Goal: Transaction & Acquisition: Purchase product/service

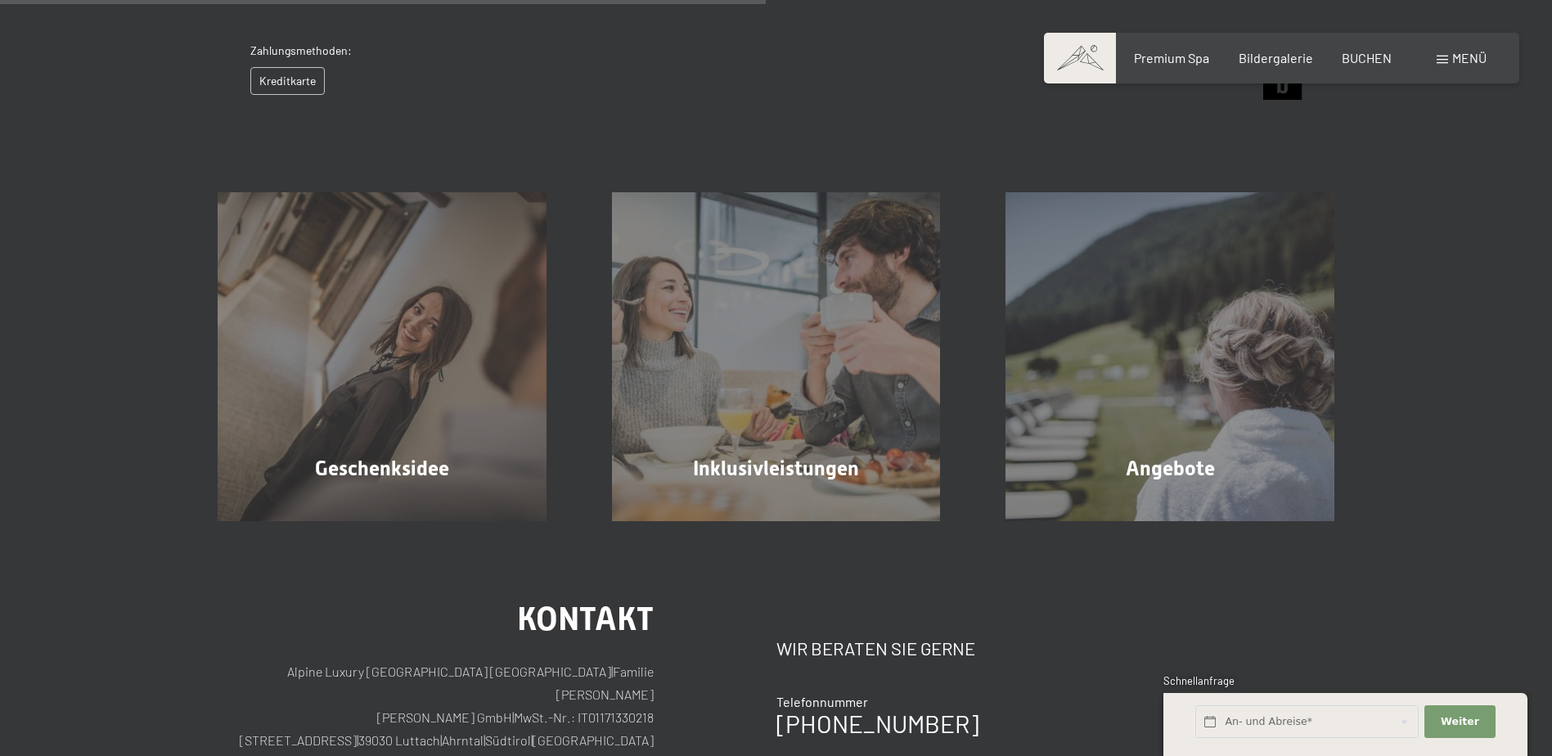
scroll to position [890, 0]
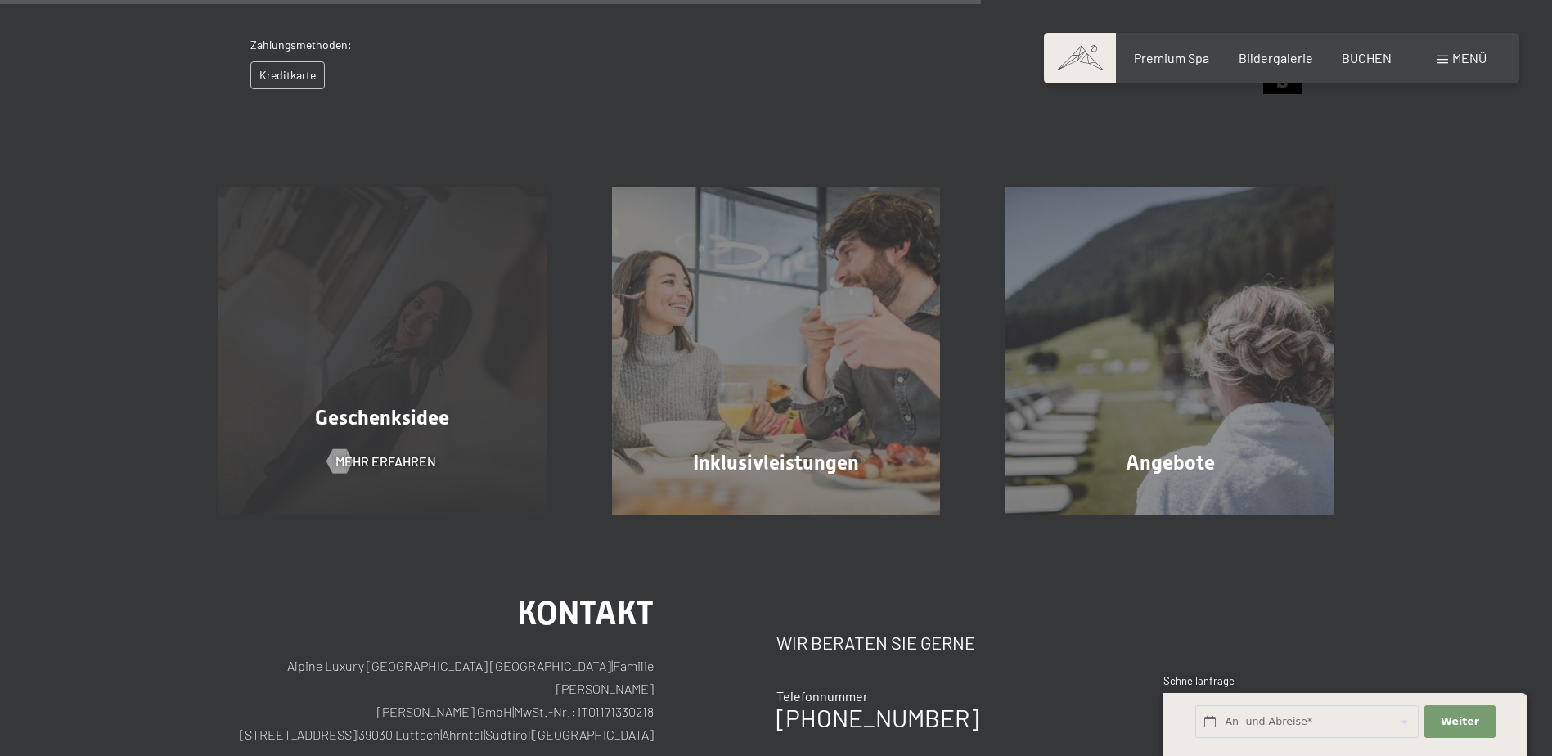
click at [391, 394] on div "Geschenksidee Mehr erfahren" at bounding box center [382, 351] width 394 height 329
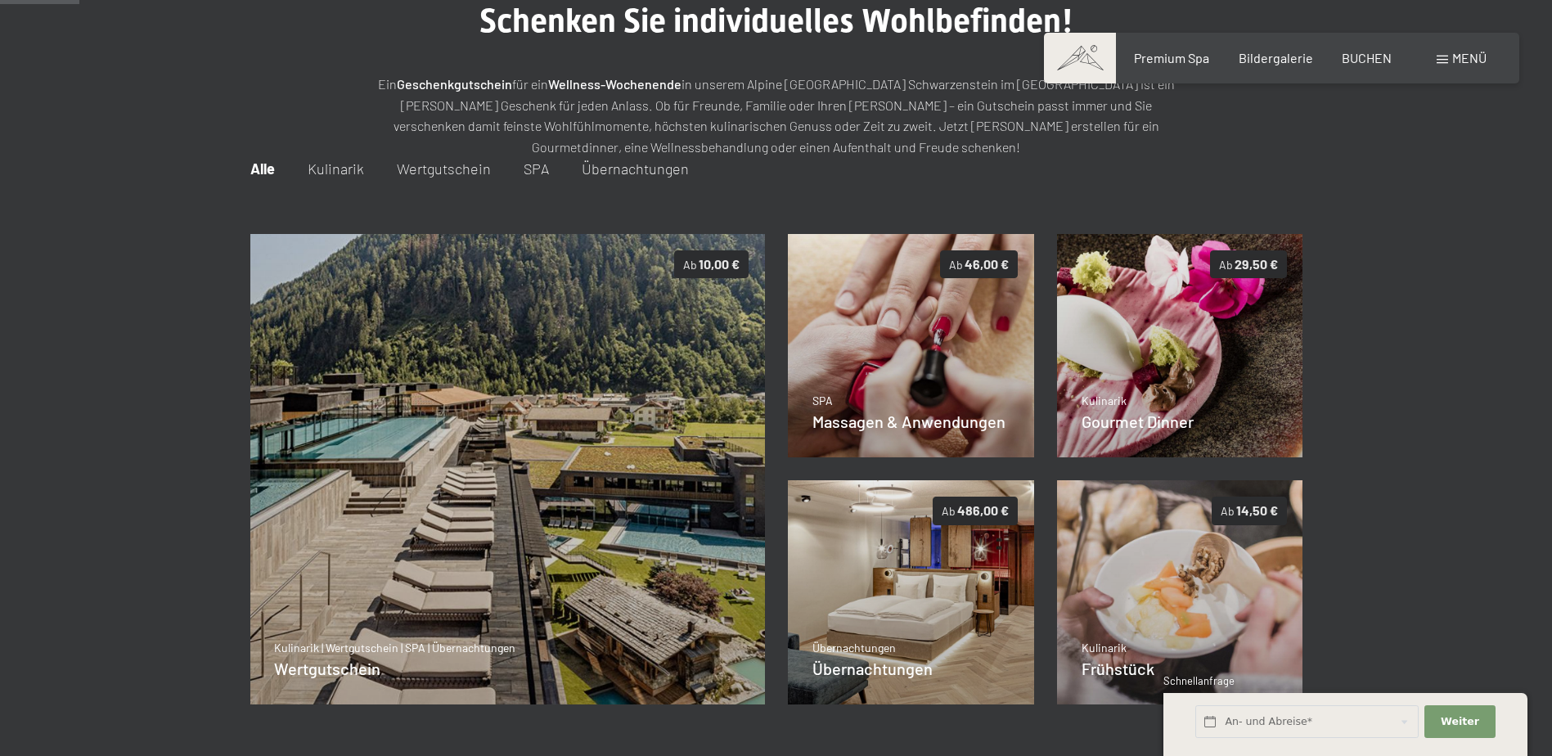
scroll to position [236, 0]
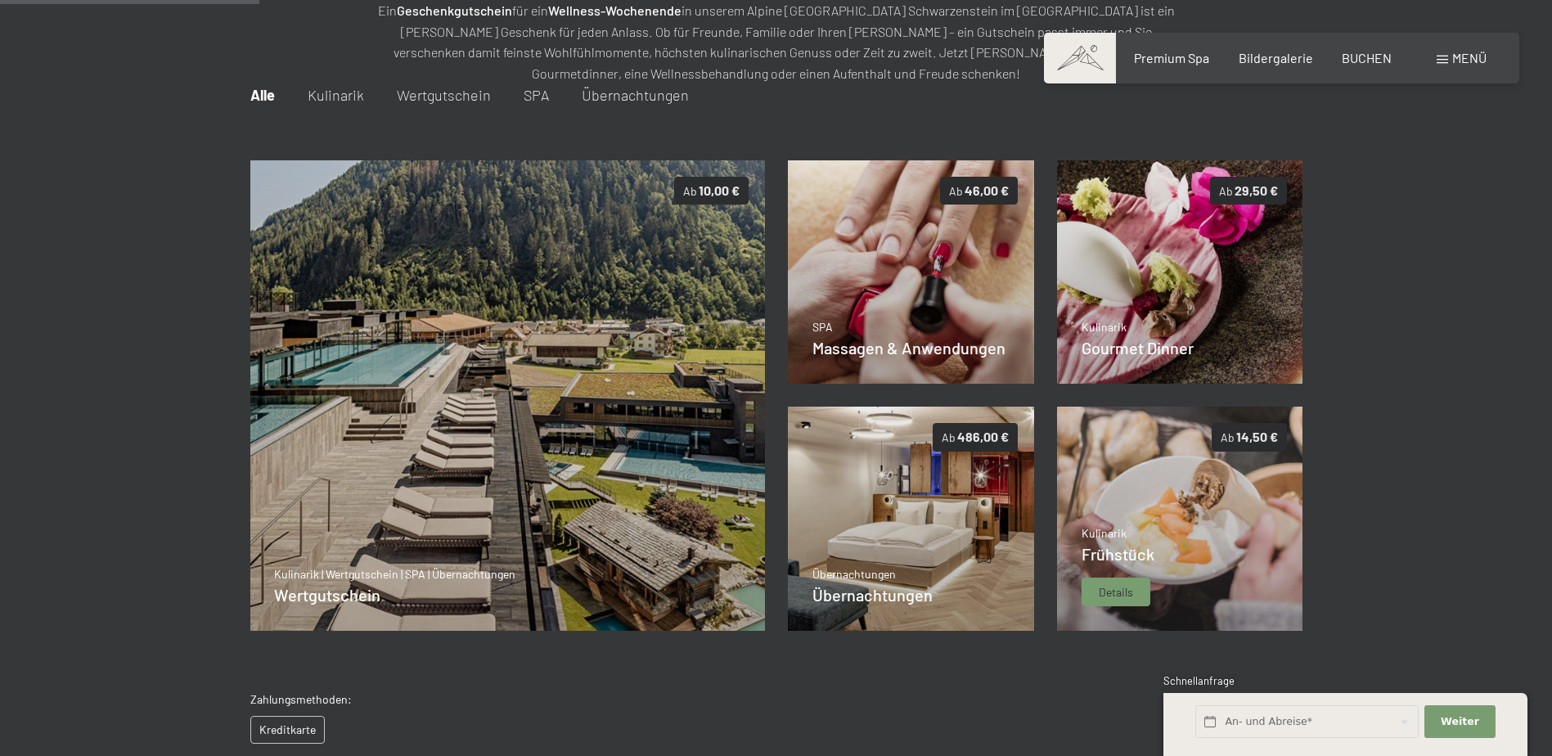
click at [1141, 499] on img at bounding box center [1180, 519] width 246 height 224
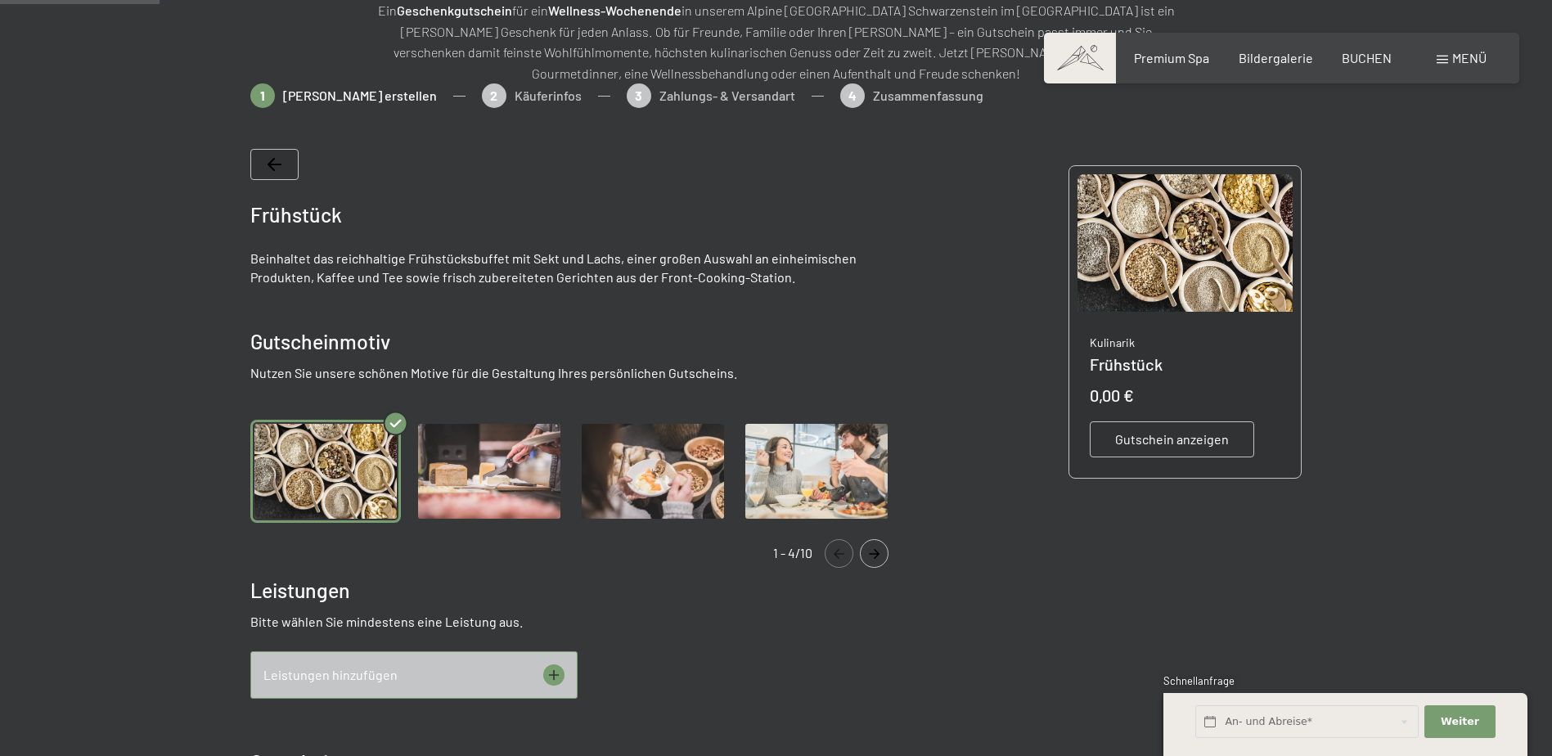
scroll to position [237, 0]
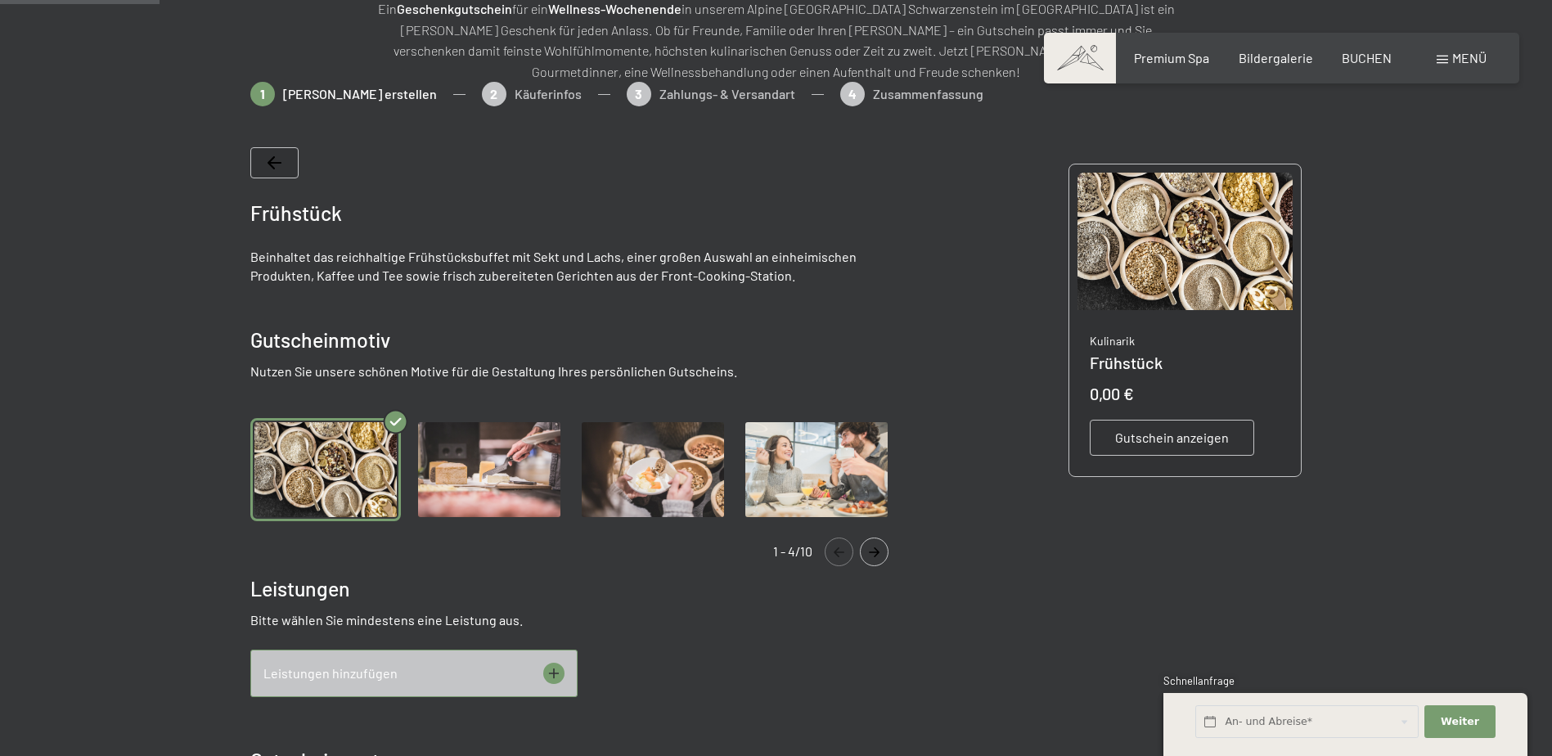
click at [506, 465] on img "Gallery" at bounding box center [489, 470] width 151 height 104
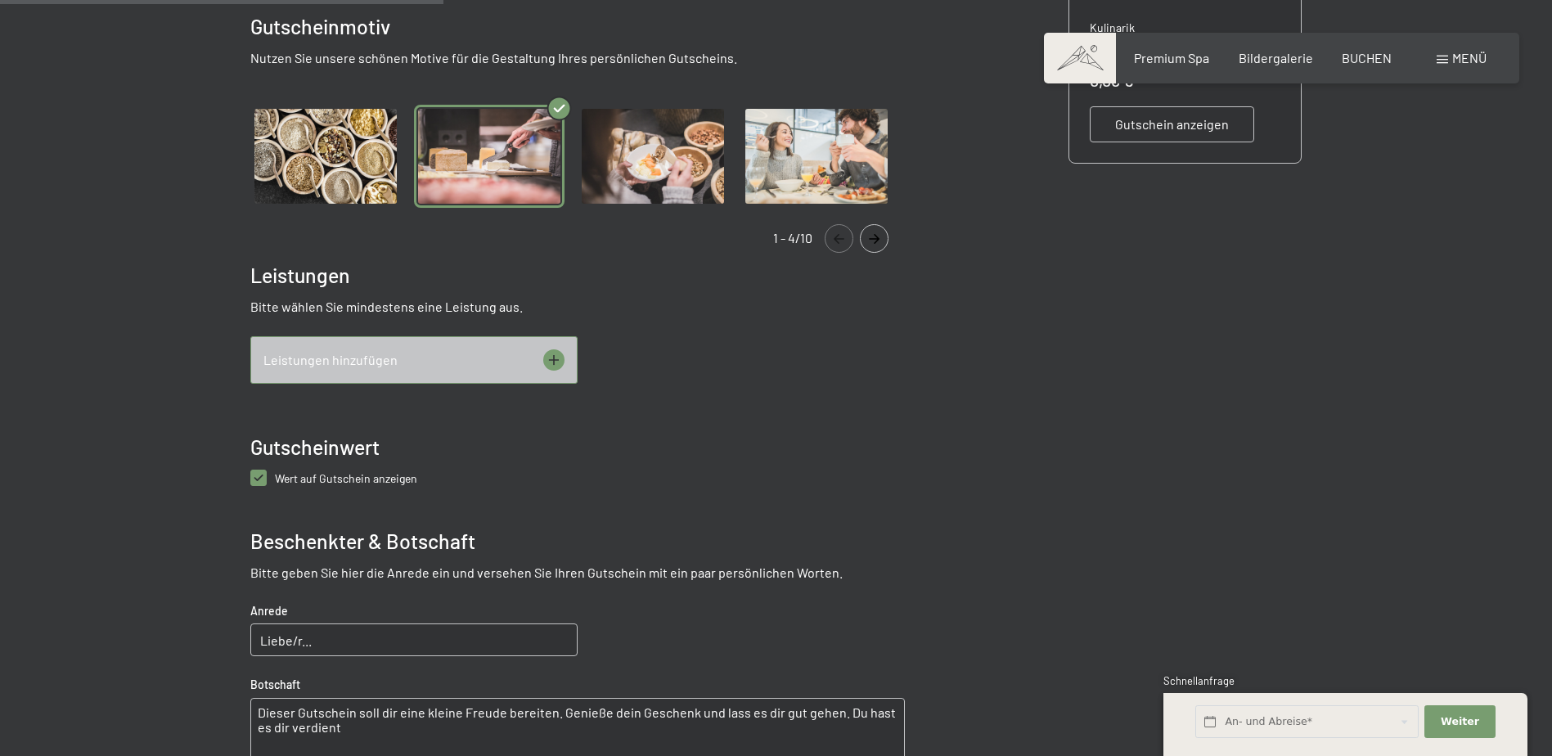
scroll to position [564, 0]
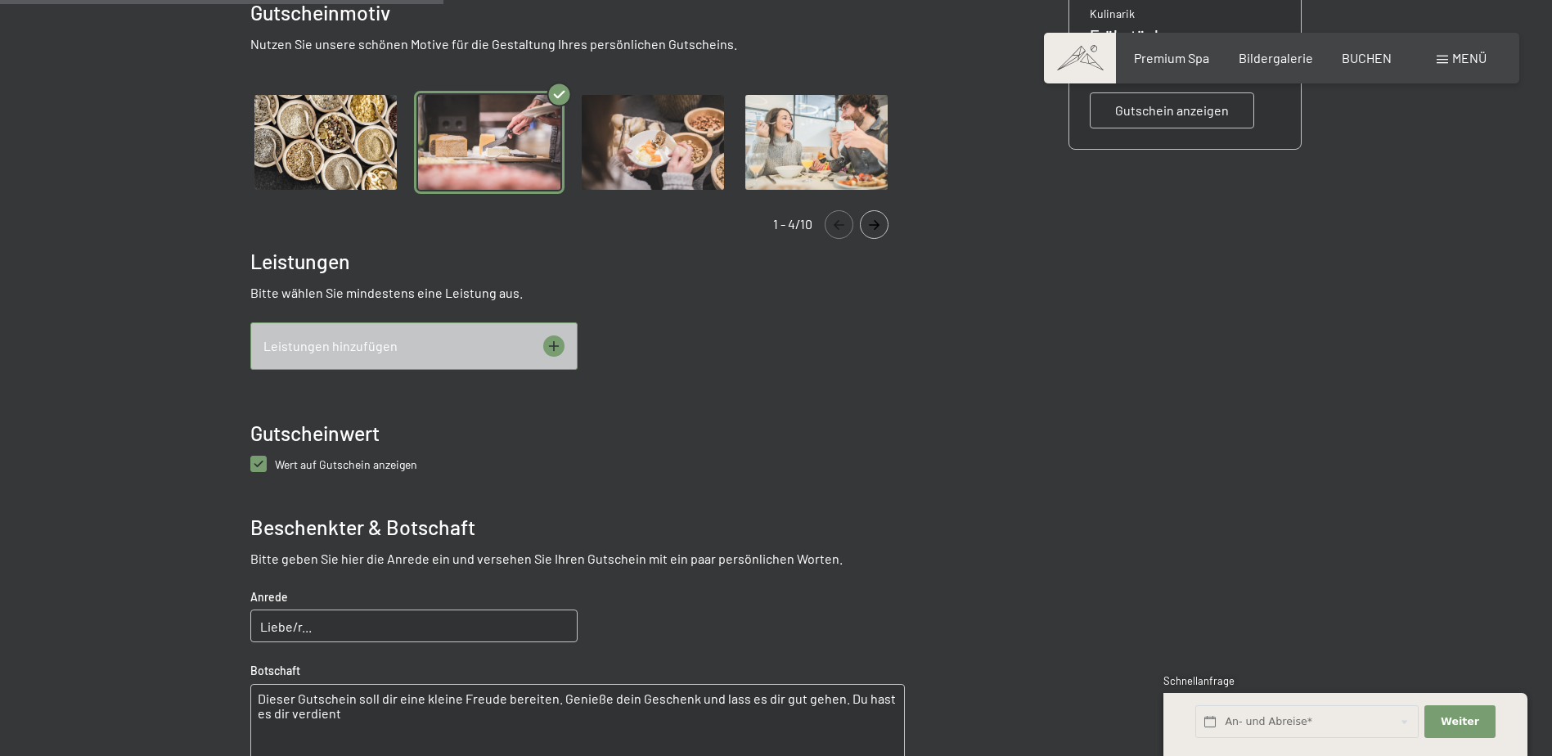
click at [544, 340] on div "Leistungen hinzufügen" at bounding box center [413, 345] width 327 height 47
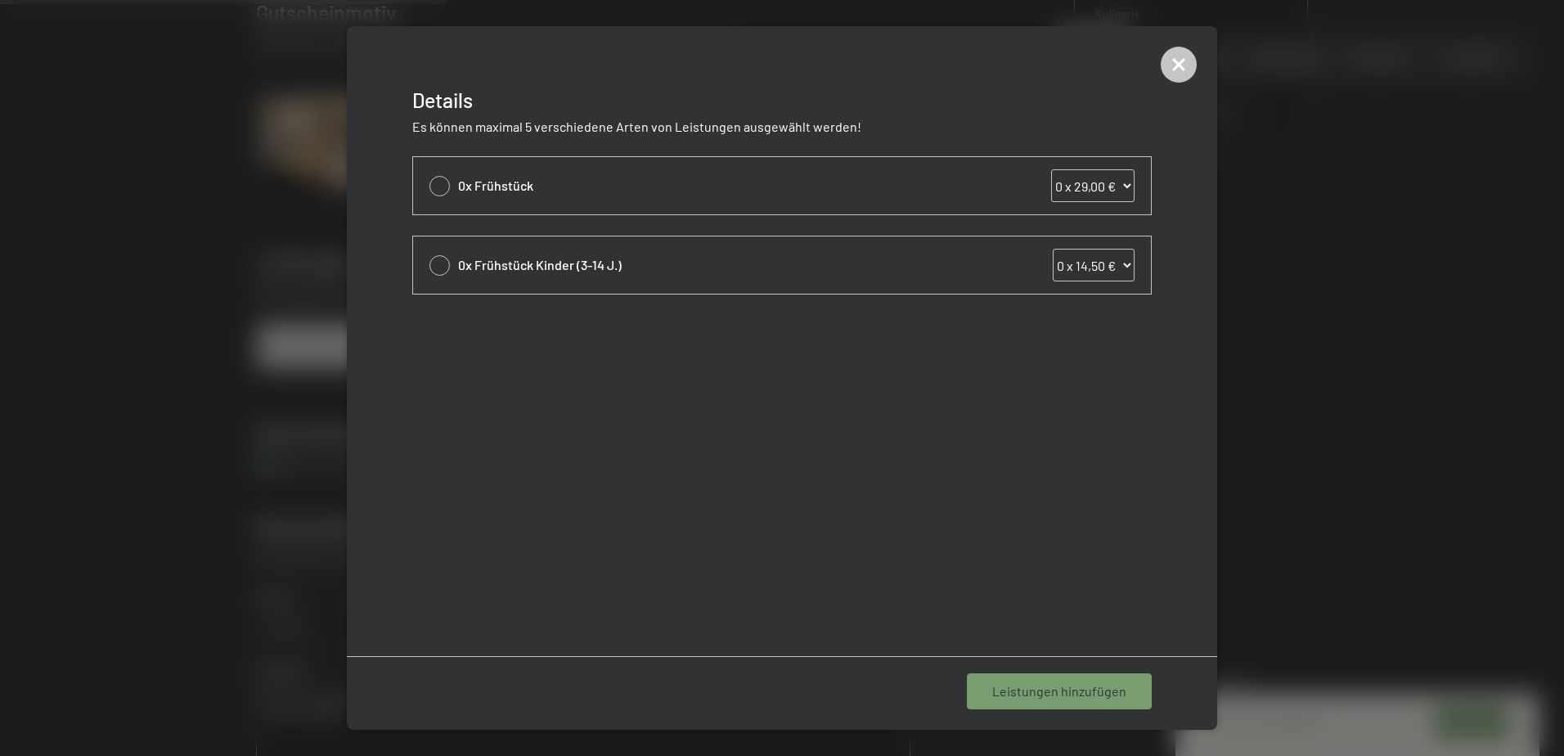
click at [1125, 190] on select "0 x 29,00 € 1 x 29,00 € 2 x 29,00 € 3 x 29,00 € 4 x 29,00 € 5 x 29,00 € 6 x 29,…" at bounding box center [1092, 185] width 83 height 33
select select "2"
click at [1051, 169] on select "0 x 29,00 € 1 x 29,00 € 2 x 29,00 € 3 x 29,00 € 4 x 29,00 € 5 x 29,00 € 6 x 29,…" at bounding box center [1092, 185] width 83 height 33
select select "2"
click at [1036, 682] on span "1 Leistung hinzufügen" at bounding box center [1063, 691] width 127 height 18
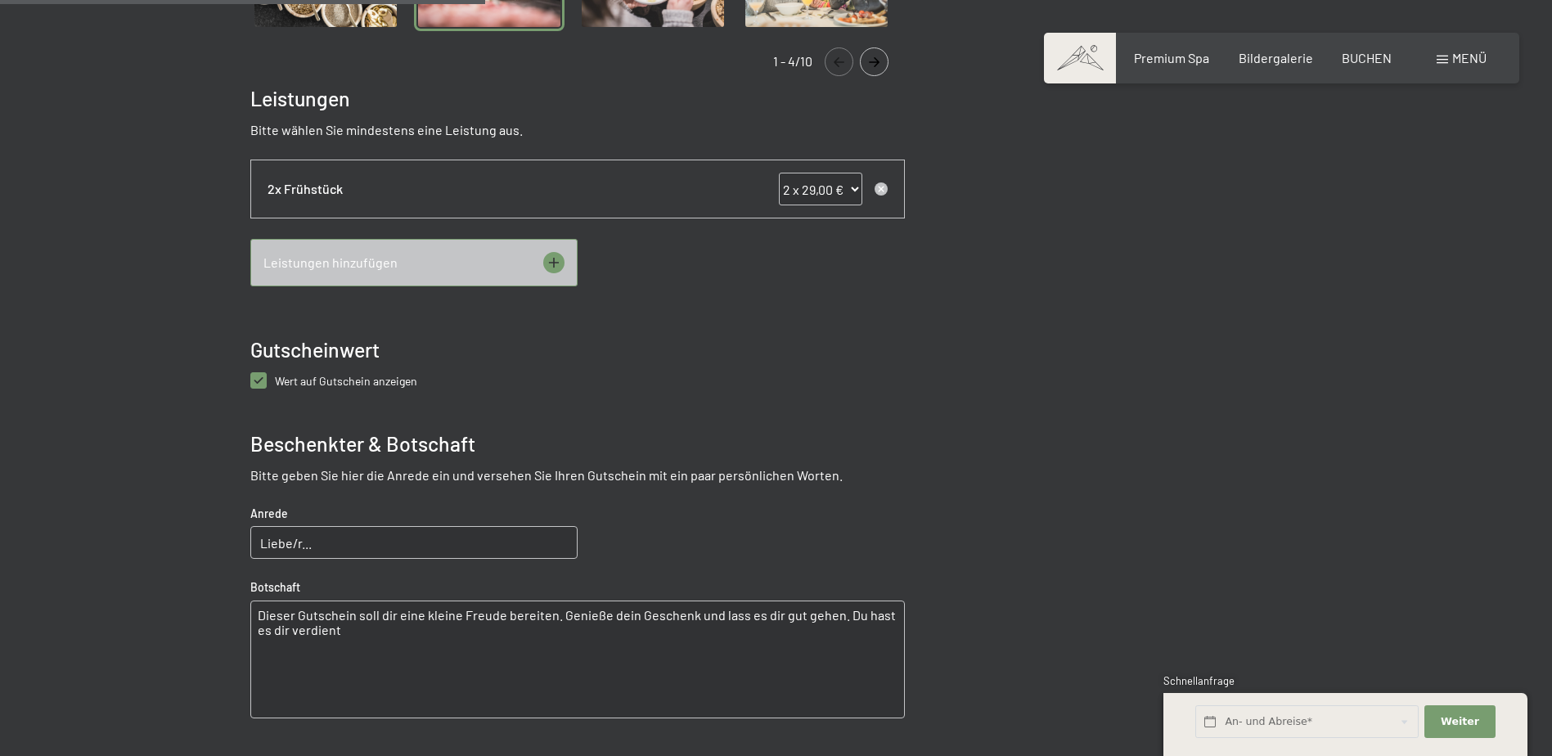
scroll to position [728, 0]
click at [293, 551] on input "Liebe/r..." at bounding box center [413, 541] width 327 height 33
drag, startPoint x: 404, startPoint y: 550, endPoint x: -112, endPoint y: 497, distance: 518.9
click at [0, 497] on html "Buchen Anfragen Premium Spa Bildergalerie BUCHEN Menü DE IT EN Gutschein Bilder…" at bounding box center [776, 686] width 1552 height 2828
click at [366, 547] on input "[PERSON_NAME]" at bounding box center [413, 541] width 327 height 33
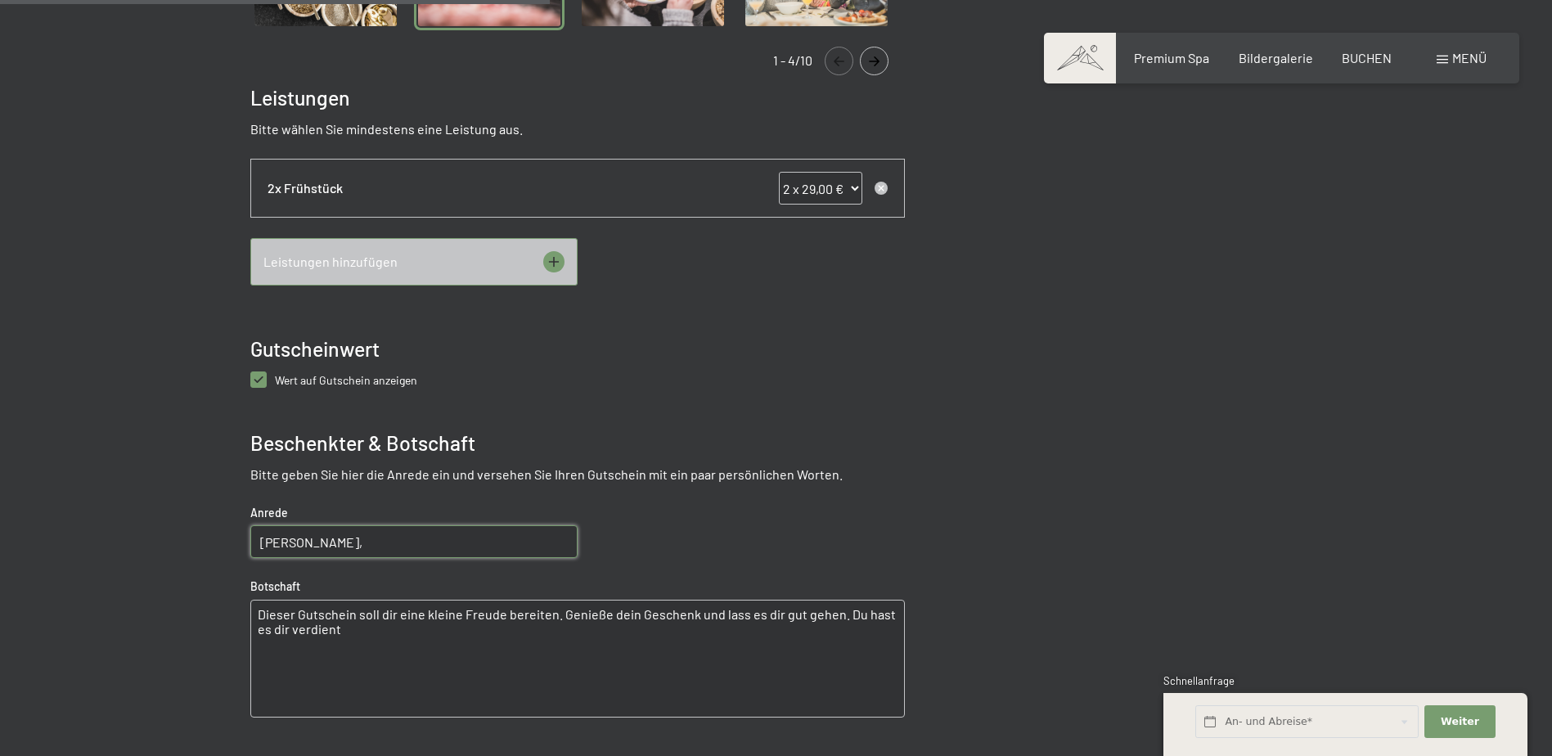
type input "[PERSON_NAME],"
drag, startPoint x: 334, startPoint y: 629, endPoint x: 181, endPoint y: 618, distance: 153.4
click at [181, 618] on div at bounding box center [775, 252] width 1239 height 1323
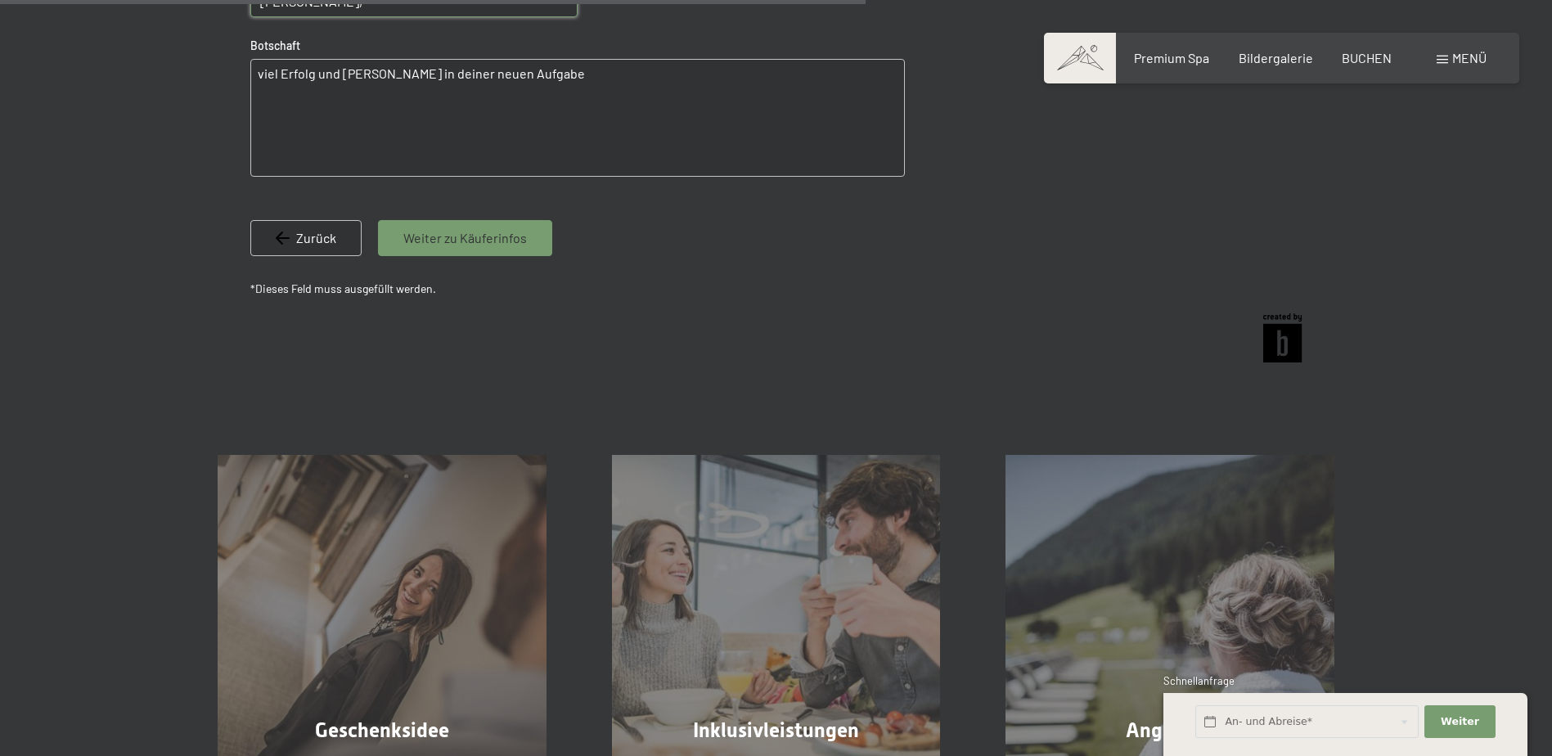
scroll to position [1137, 0]
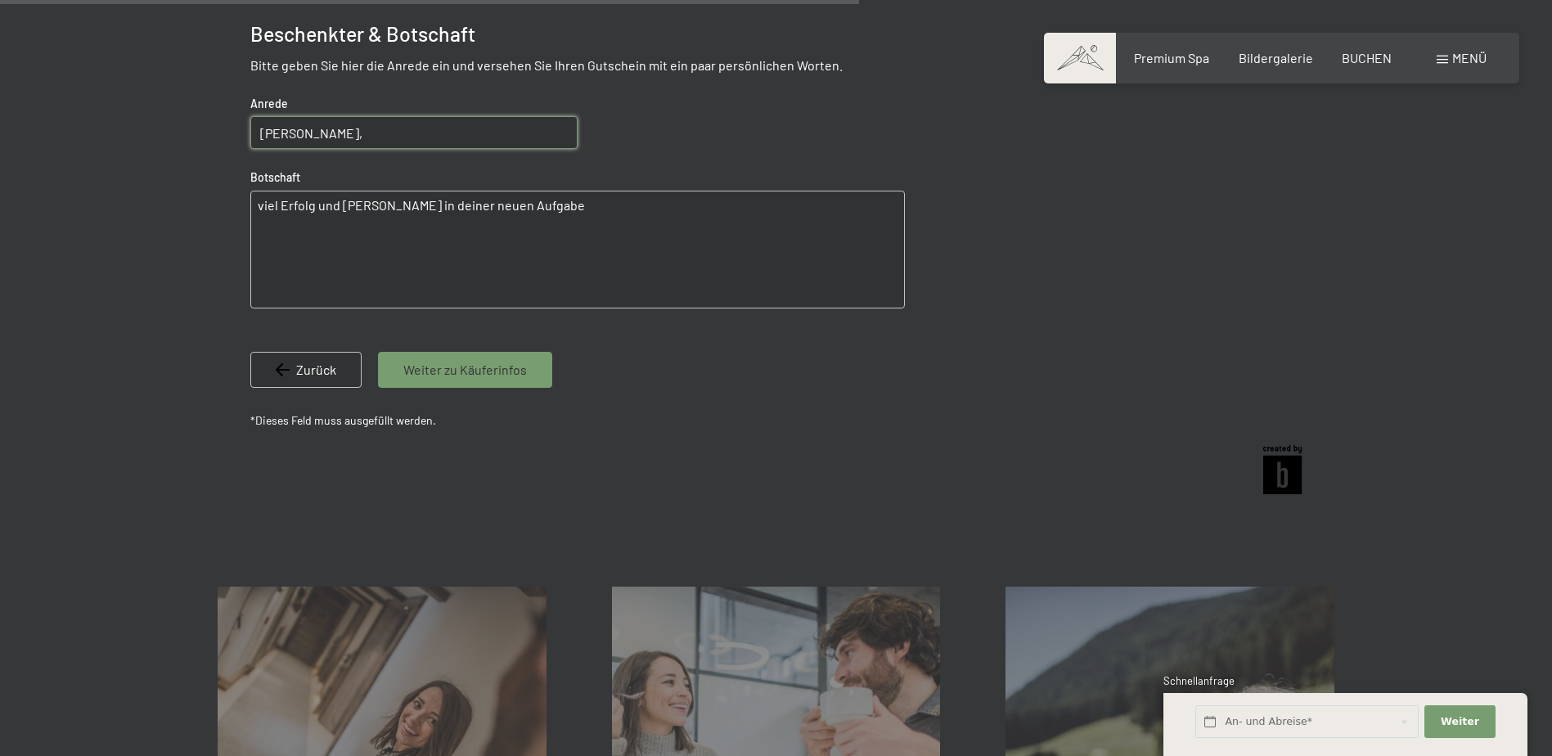
type textarea "viel Erfolg und [PERSON_NAME] in deiner neuen Aufgabe"
click at [457, 373] on span "Weiter zu Käuferinfos" at bounding box center [465, 370] width 124 height 18
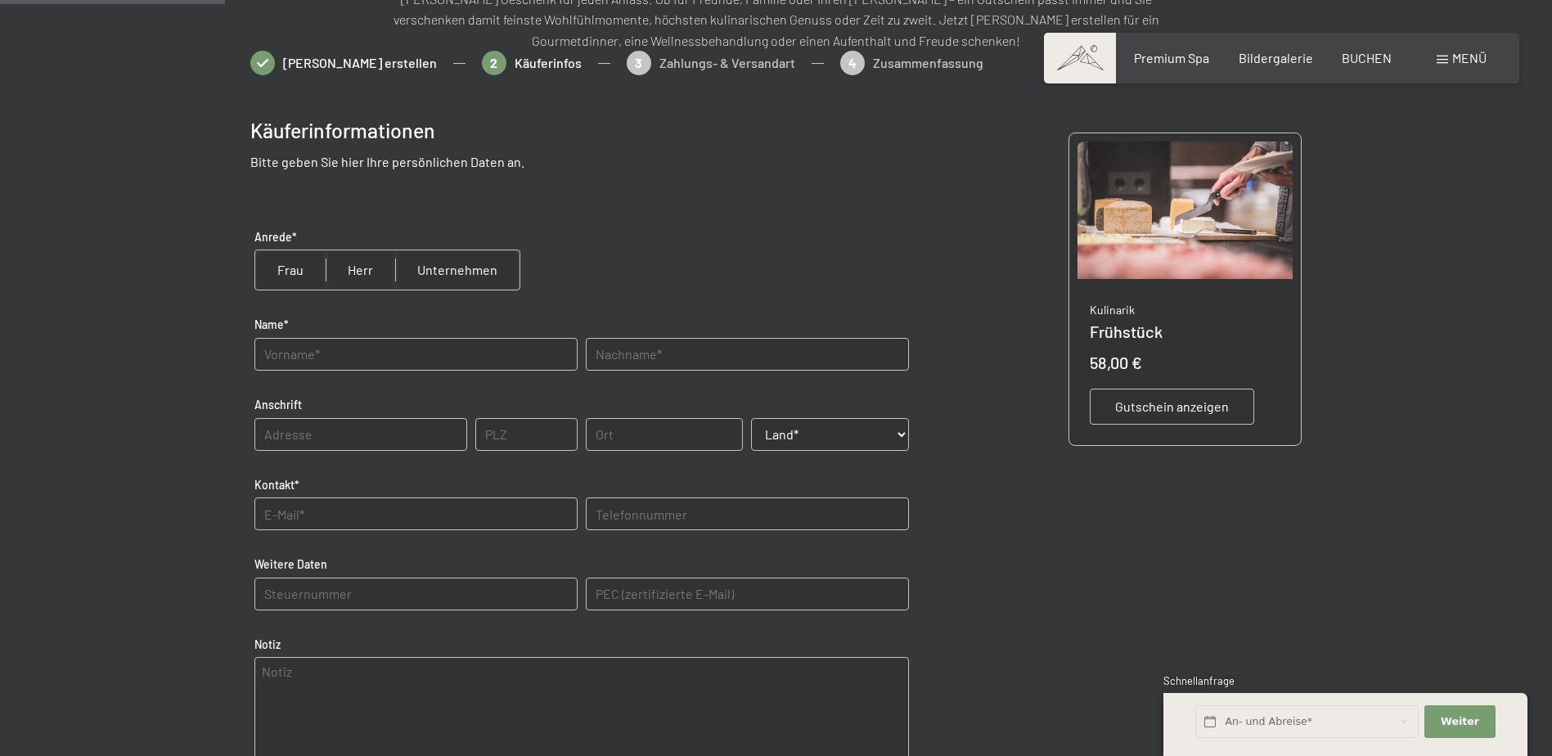
scroll to position [237, 0]
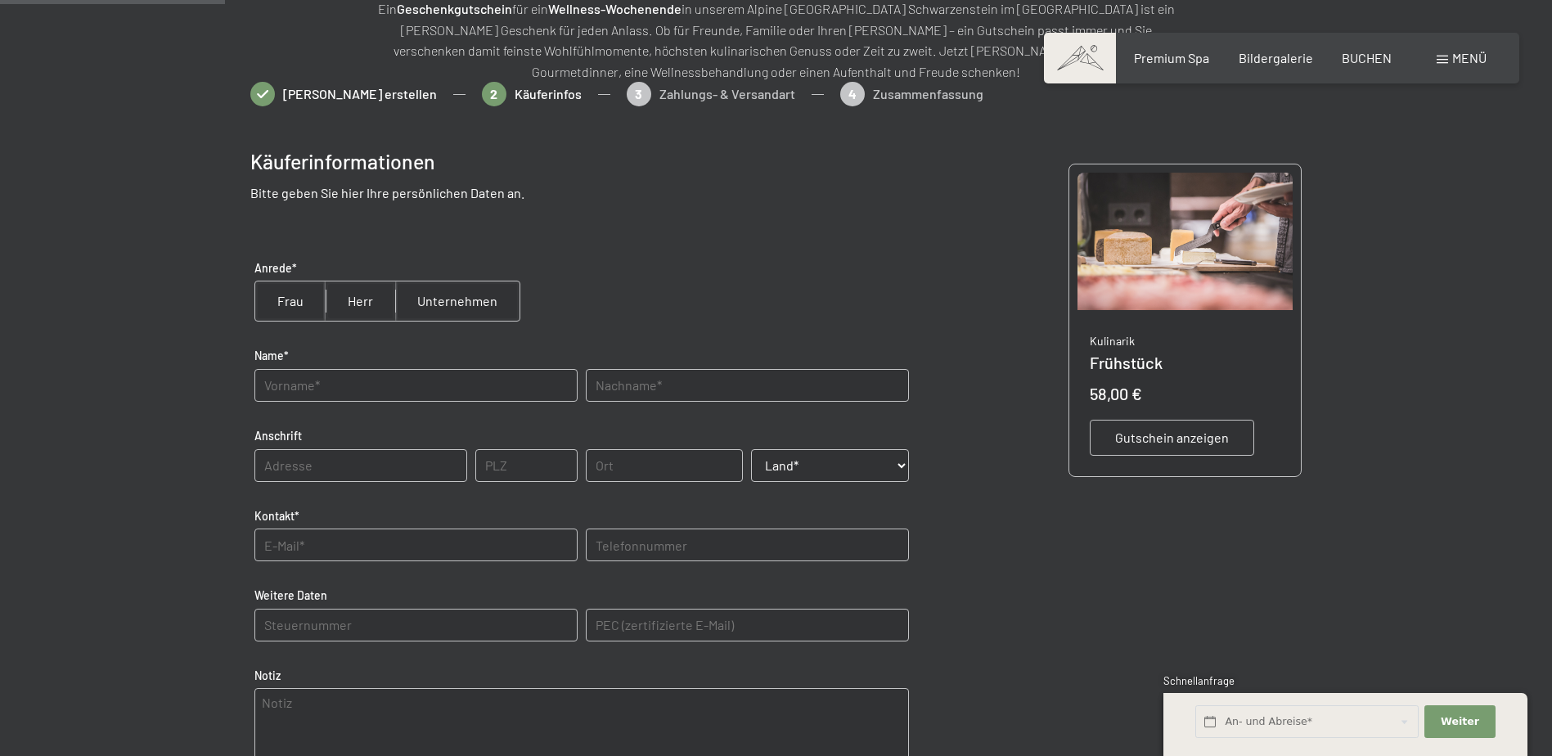
click at [362, 300] on input "radio" at bounding box center [361, 300] width 70 height 39
radio input "true"
click at [331, 380] on input "text" at bounding box center [415, 385] width 323 height 33
type input "[PERSON_NAME]"
type input "Psenner"
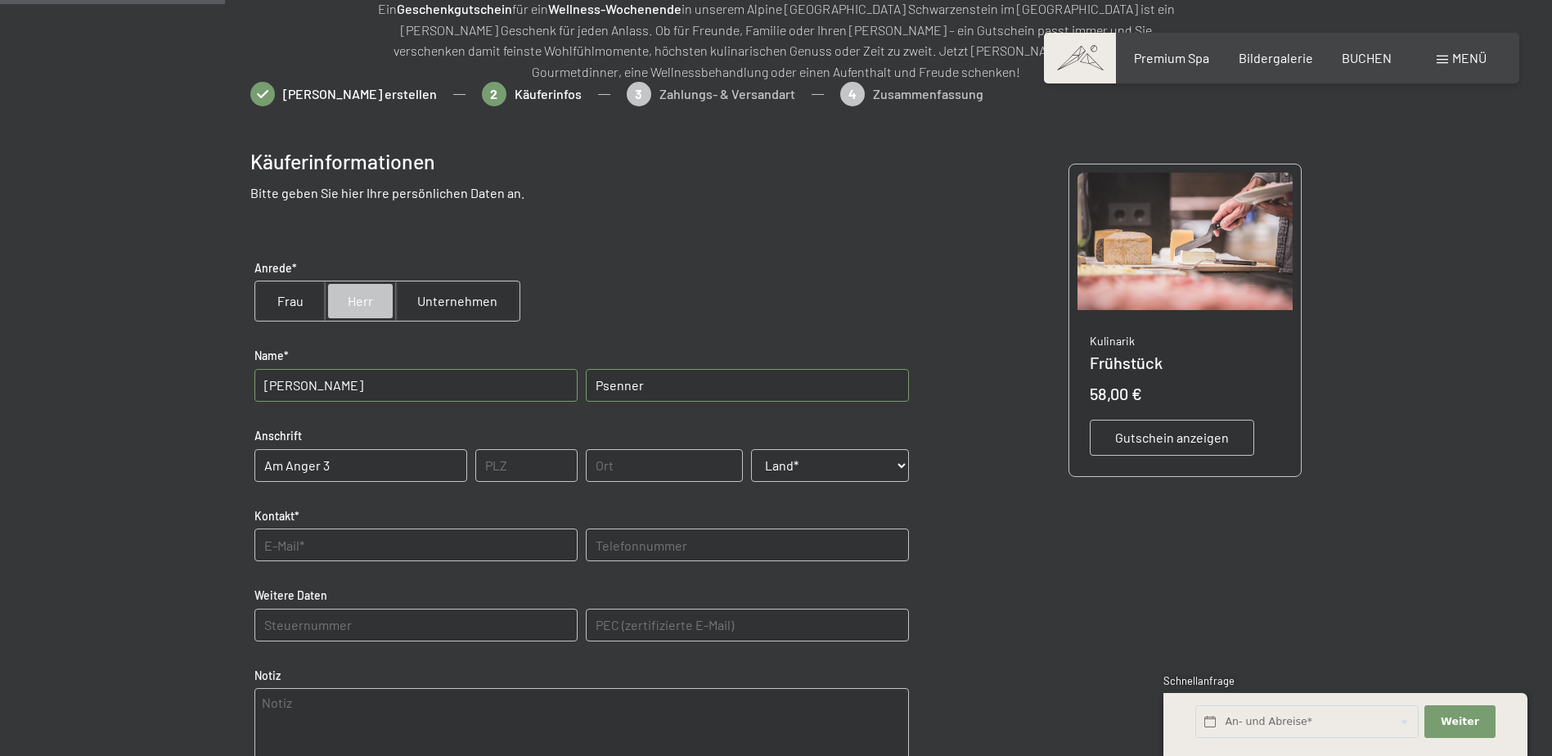
type input "Am Anger 3"
type input "39032"
type input "S"
type input "Mühlen in [GEOGRAPHIC_DATA]"
select select "ITA"
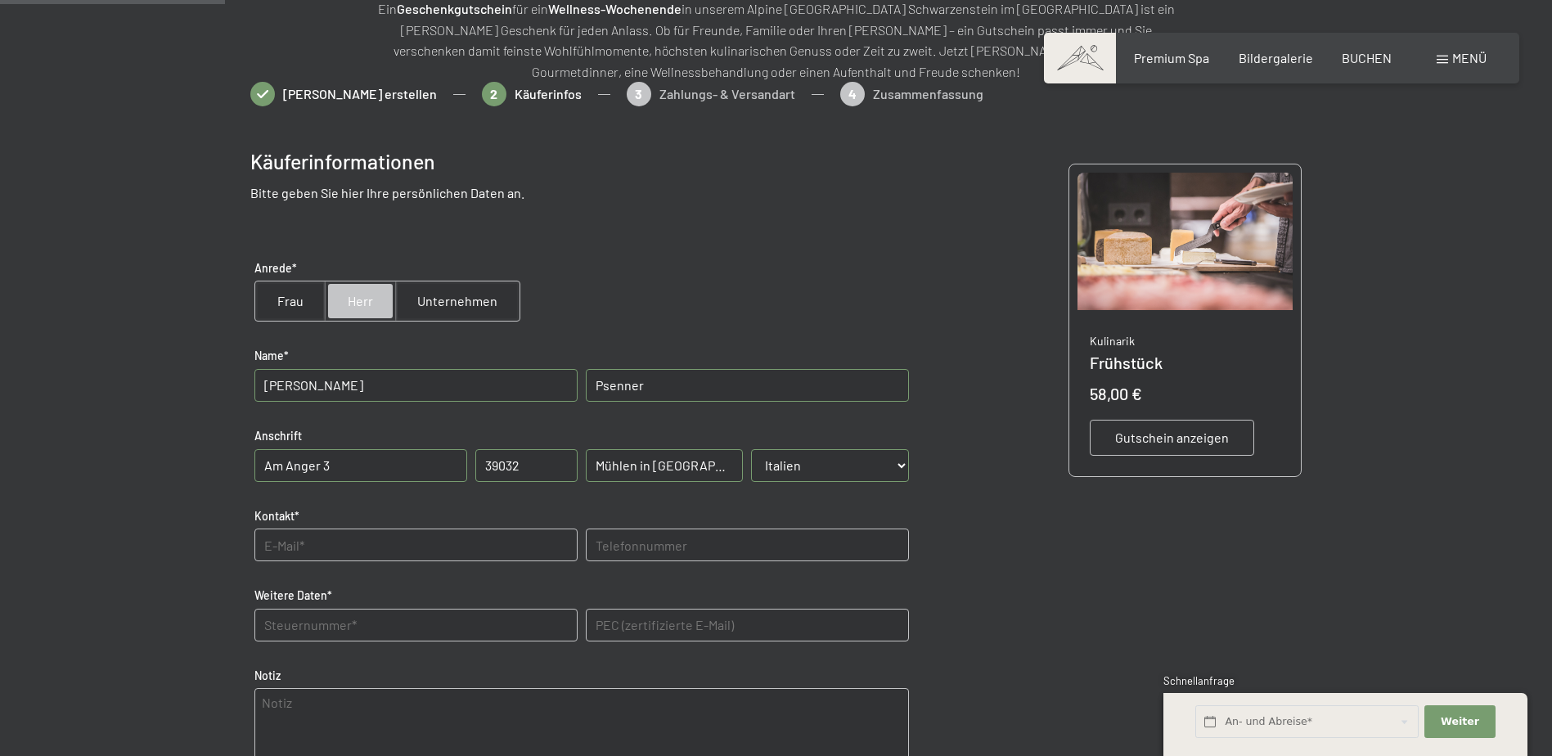
click at [326, 543] on input "text" at bounding box center [415, 544] width 323 height 33
type input "[PERSON_NAME][EMAIL_ADDRESS][PERSON_NAME][DOMAIN_NAME]"
type input "[PHONE_NUMBER]"
click at [402, 620] on Daten "text" at bounding box center [415, 625] width 323 height 33
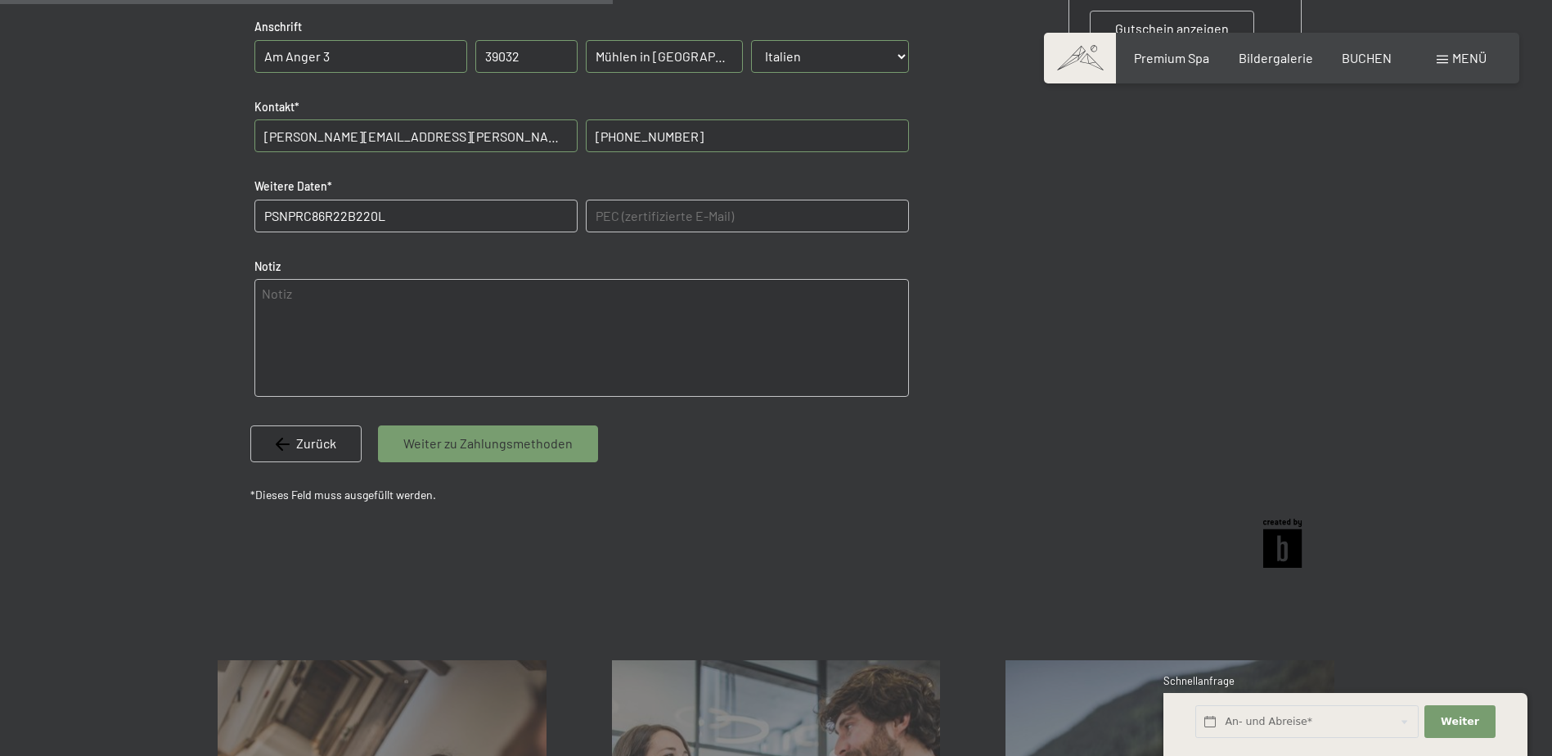
type Daten "PSNPRC86R22B220L"
click at [438, 447] on span "Weiter zu Zahlungsmethoden" at bounding box center [487, 443] width 169 height 18
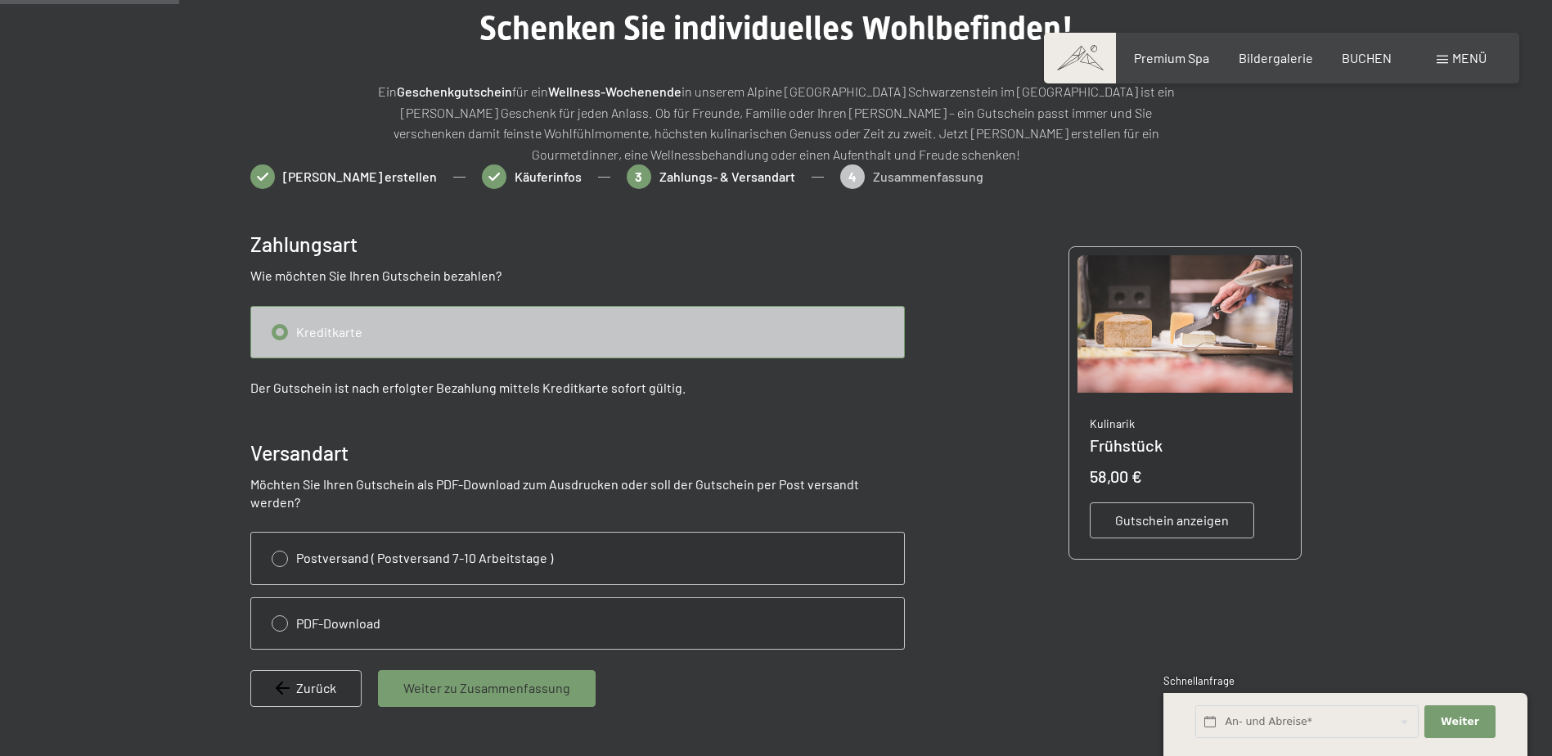
scroll to position [155, 0]
click at [277, 608] on input "radio" at bounding box center [577, 622] width 653 height 51
radio input "true"
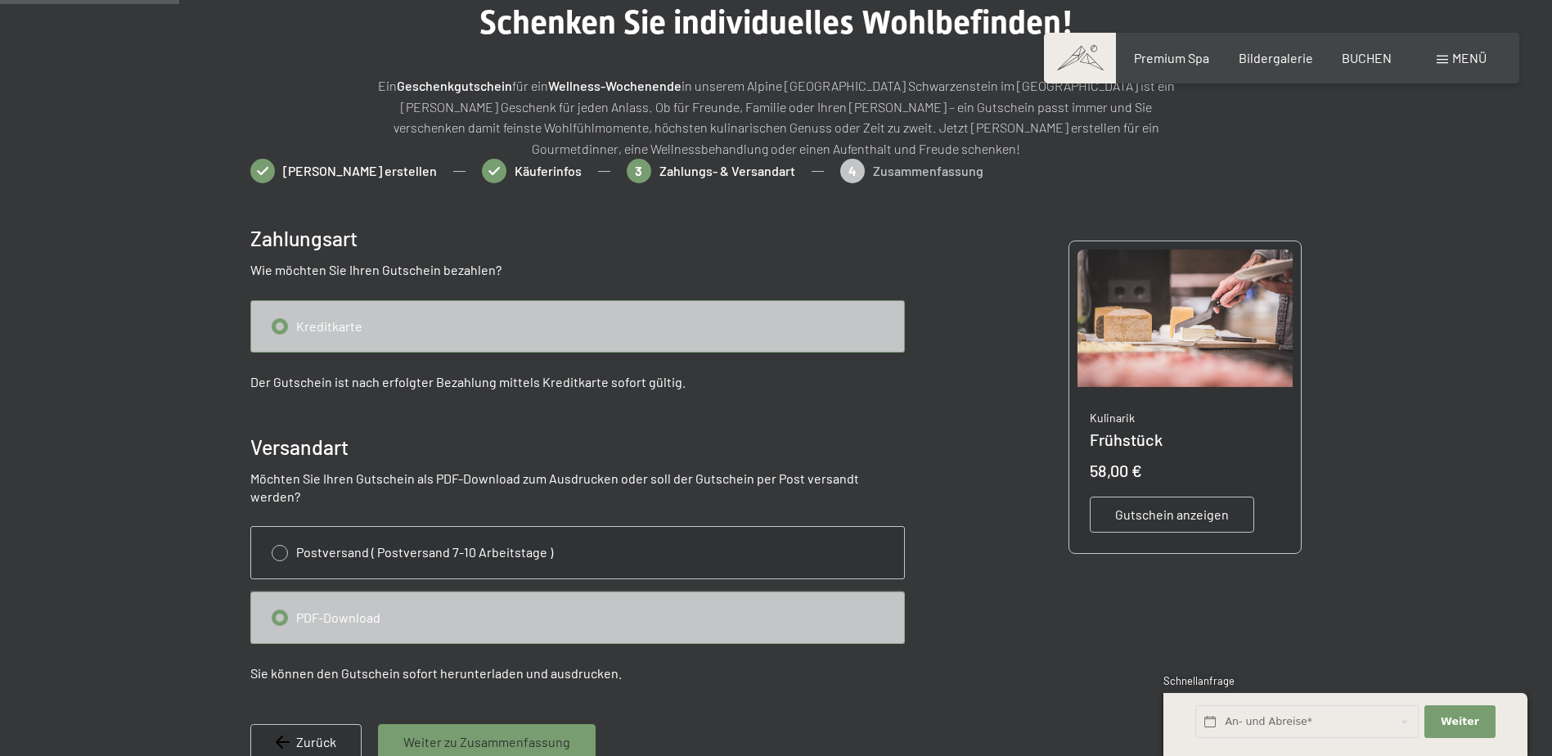
scroll to position [319, 0]
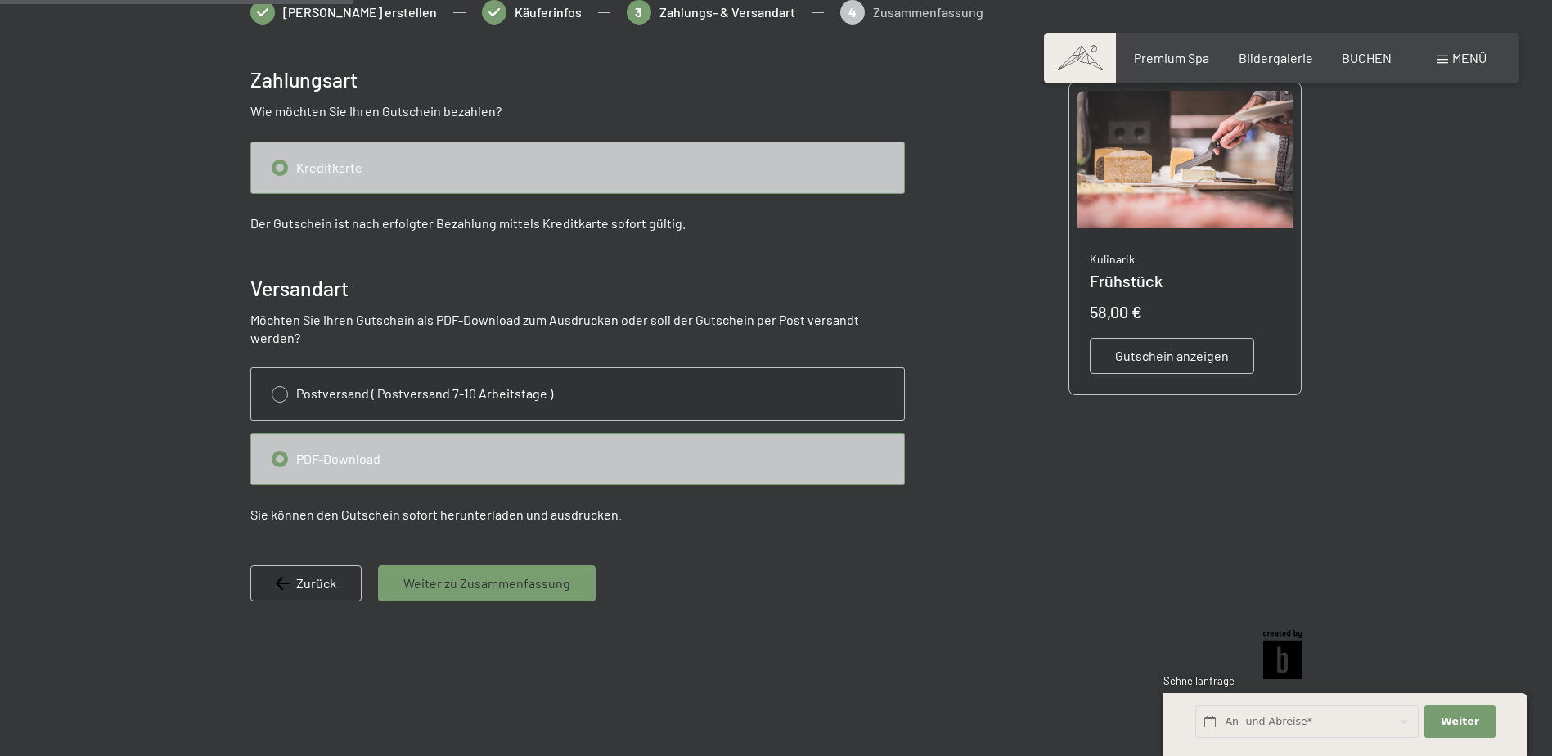
click at [507, 574] on div "Weiter zu Zusammenfassung" at bounding box center [487, 583] width 218 height 36
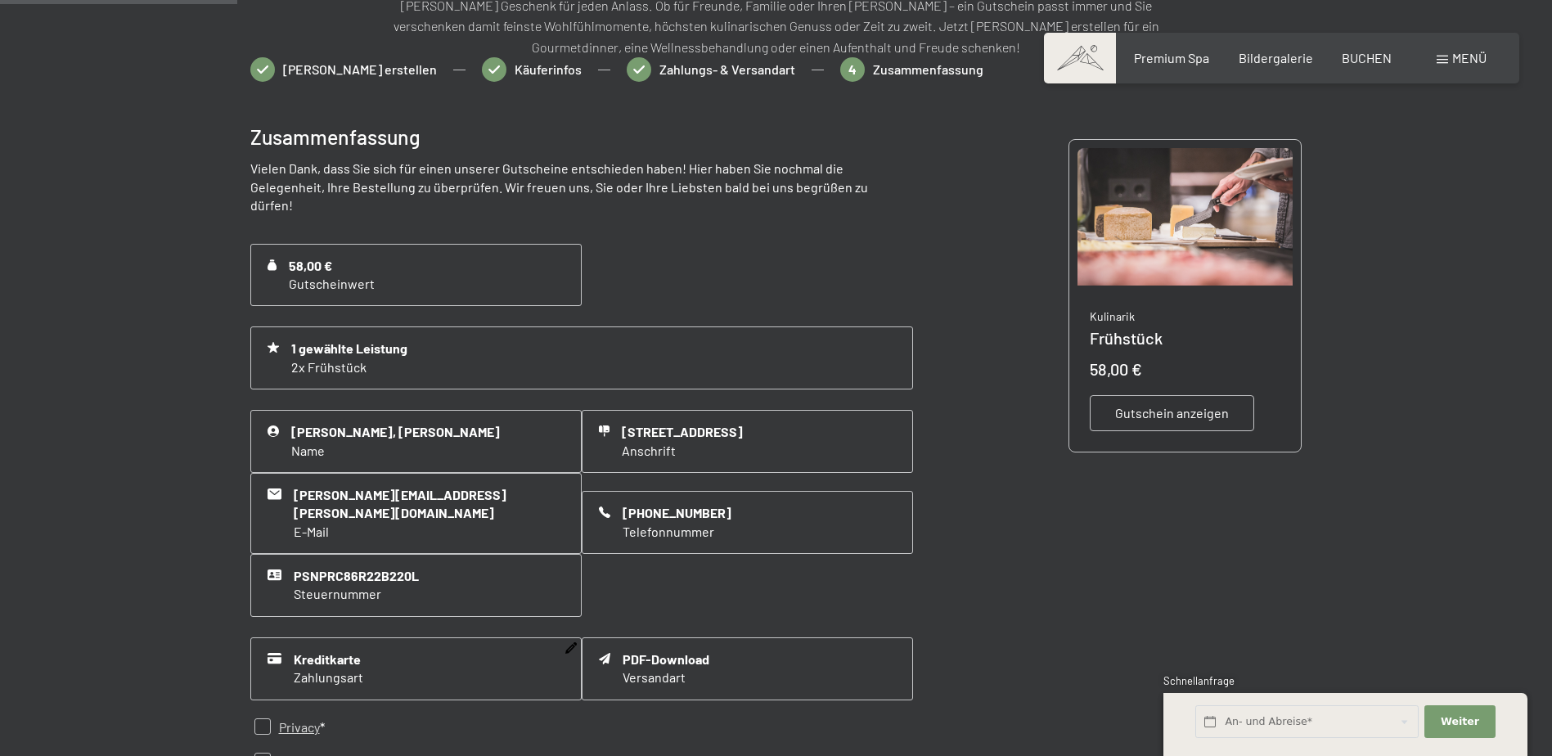
scroll to position [401, 0]
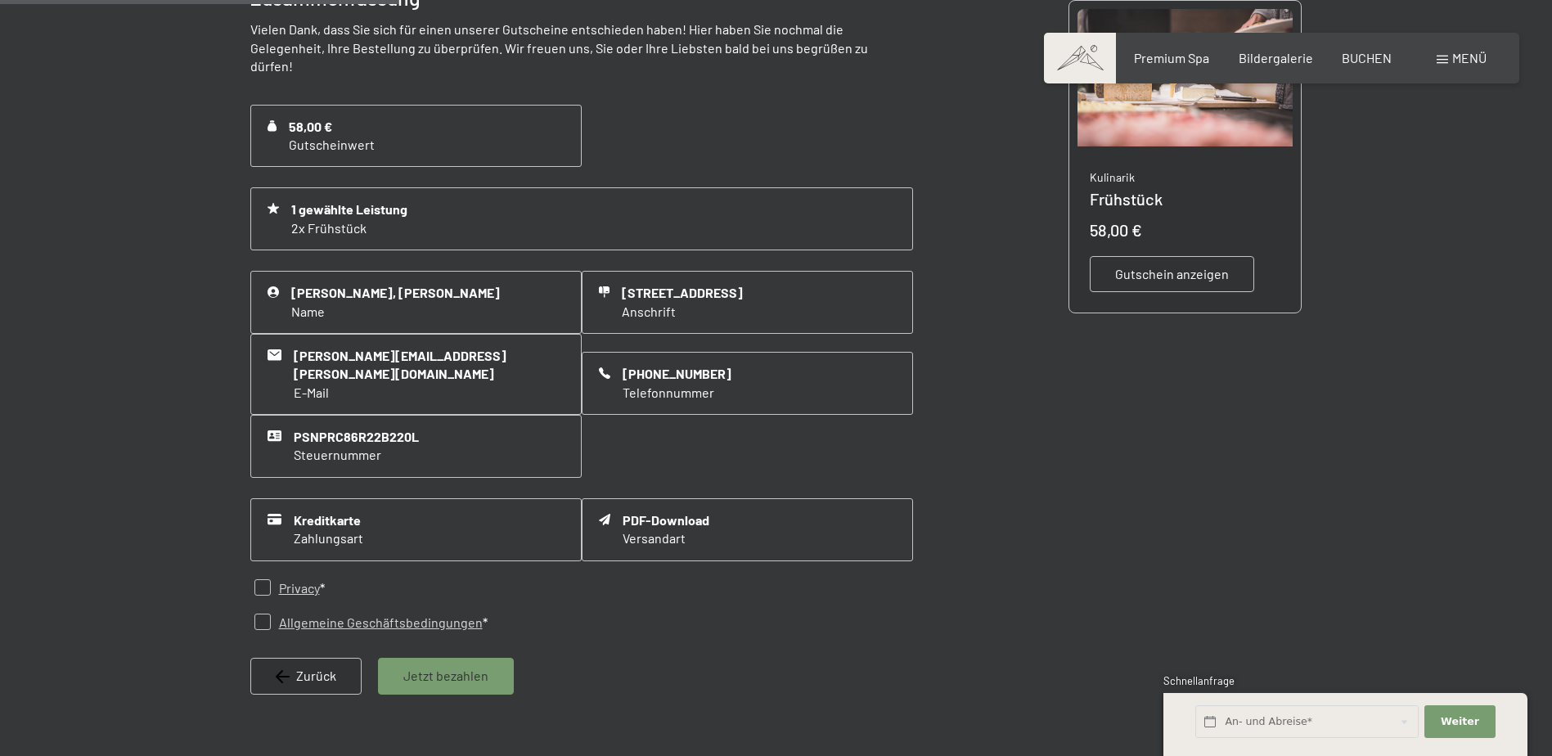
click at [266, 579] on input "checkbox" at bounding box center [262, 587] width 16 height 16
checkbox input "true"
click at [265, 614] on input "checkbox" at bounding box center [262, 622] width 16 height 16
checkbox input "true"
click at [469, 667] on span "Jetzt bezahlen" at bounding box center [445, 676] width 85 height 18
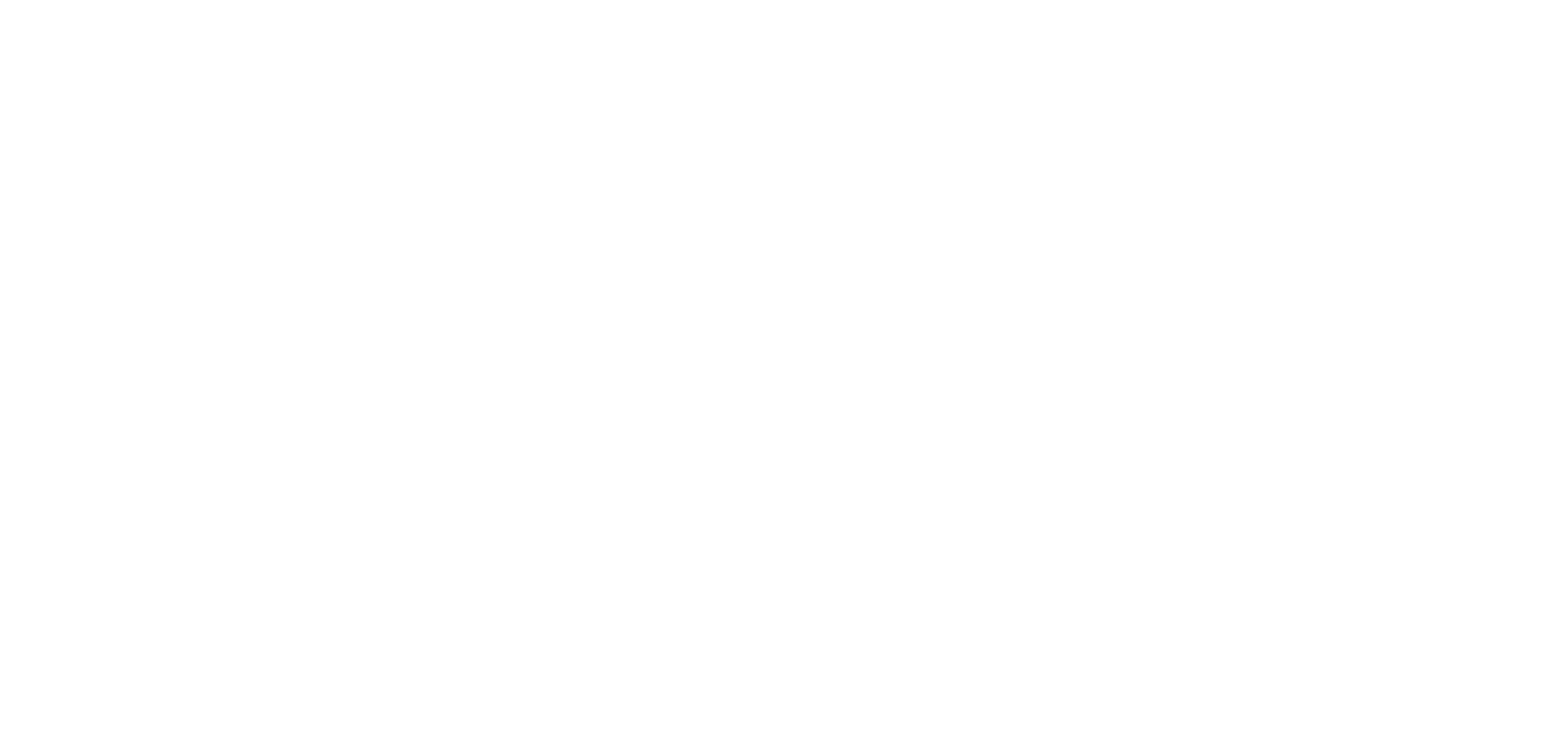
scroll to position [0, 0]
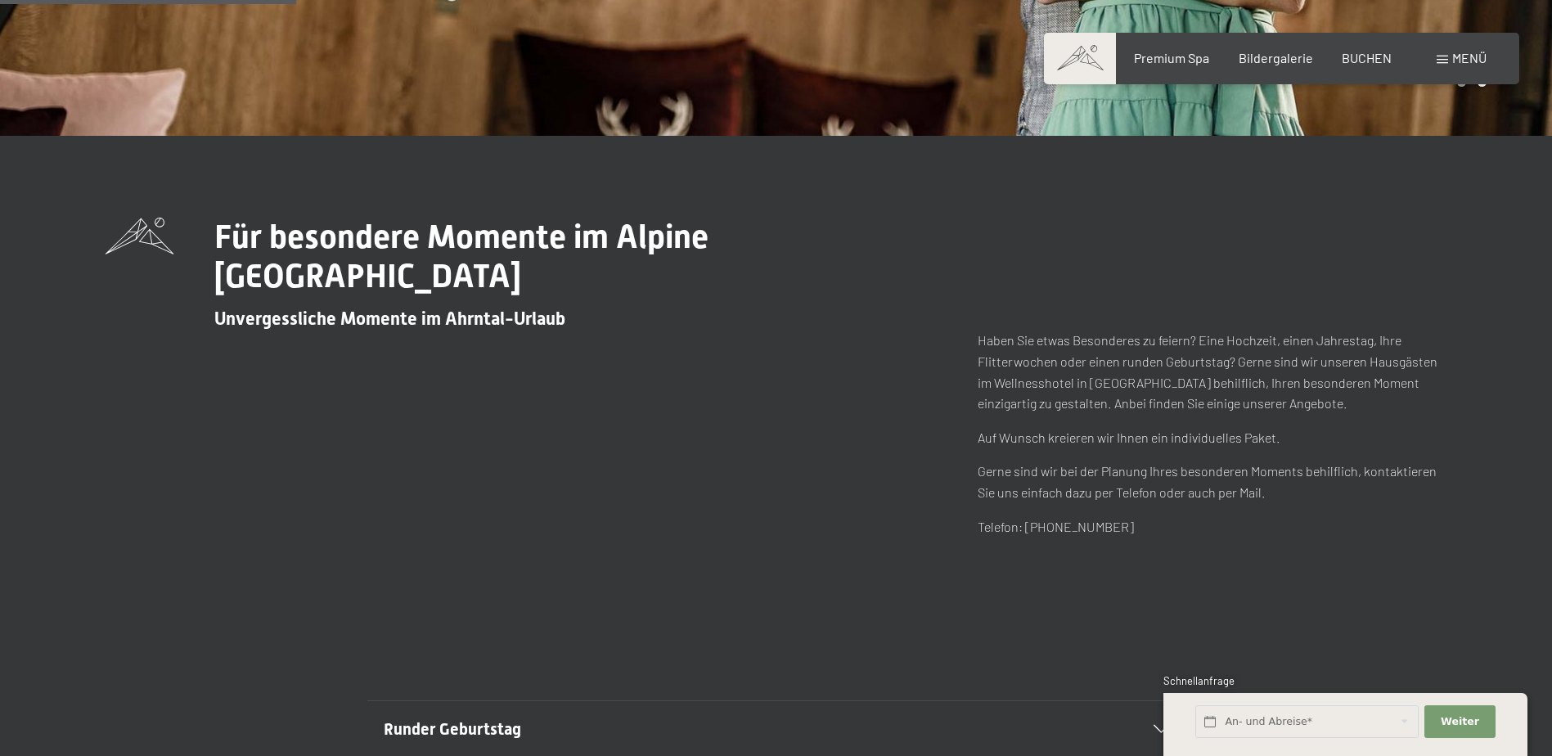
scroll to position [278, 0]
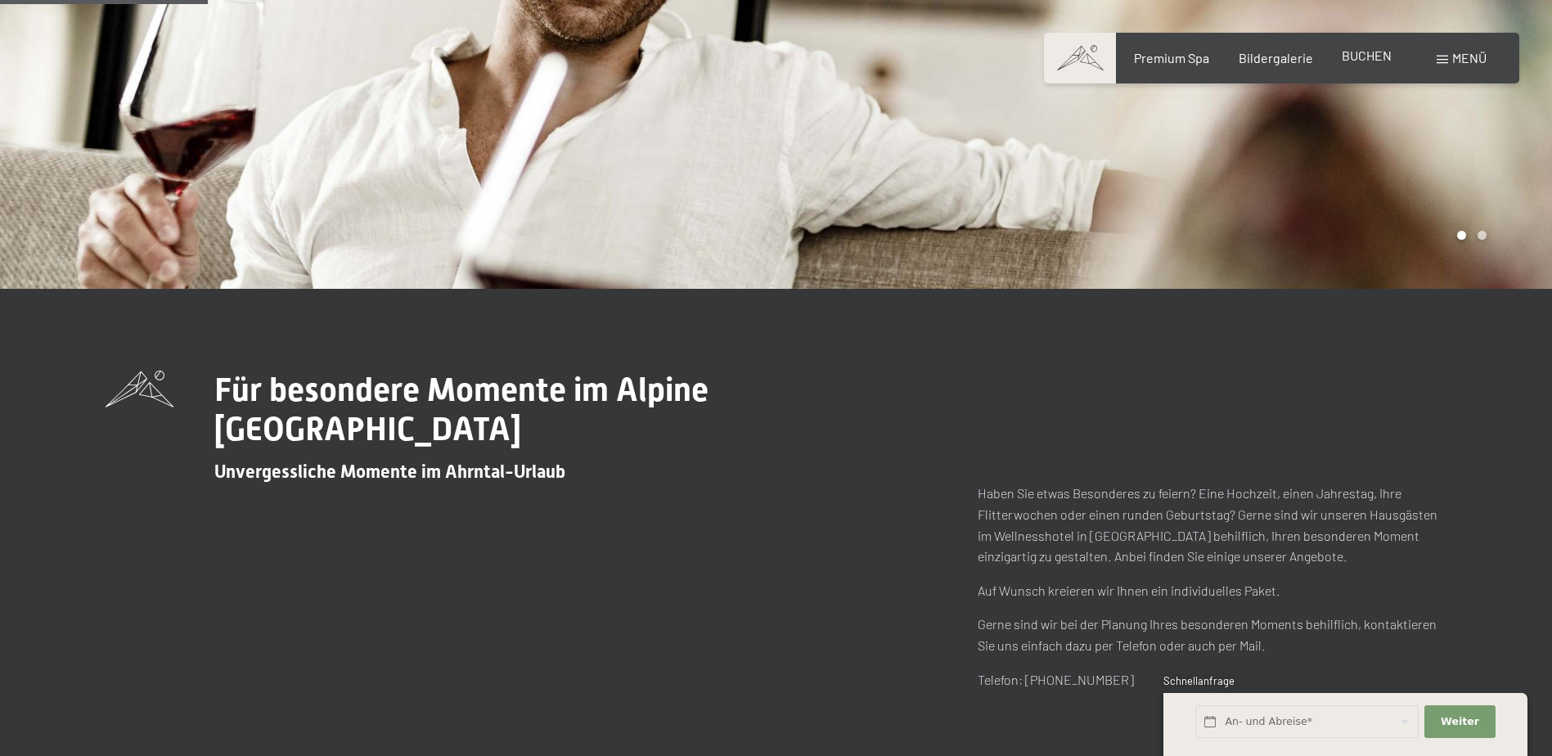
click at [1371, 52] on span "BUCHEN" at bounding box center [1367, 55] width 50 height 16
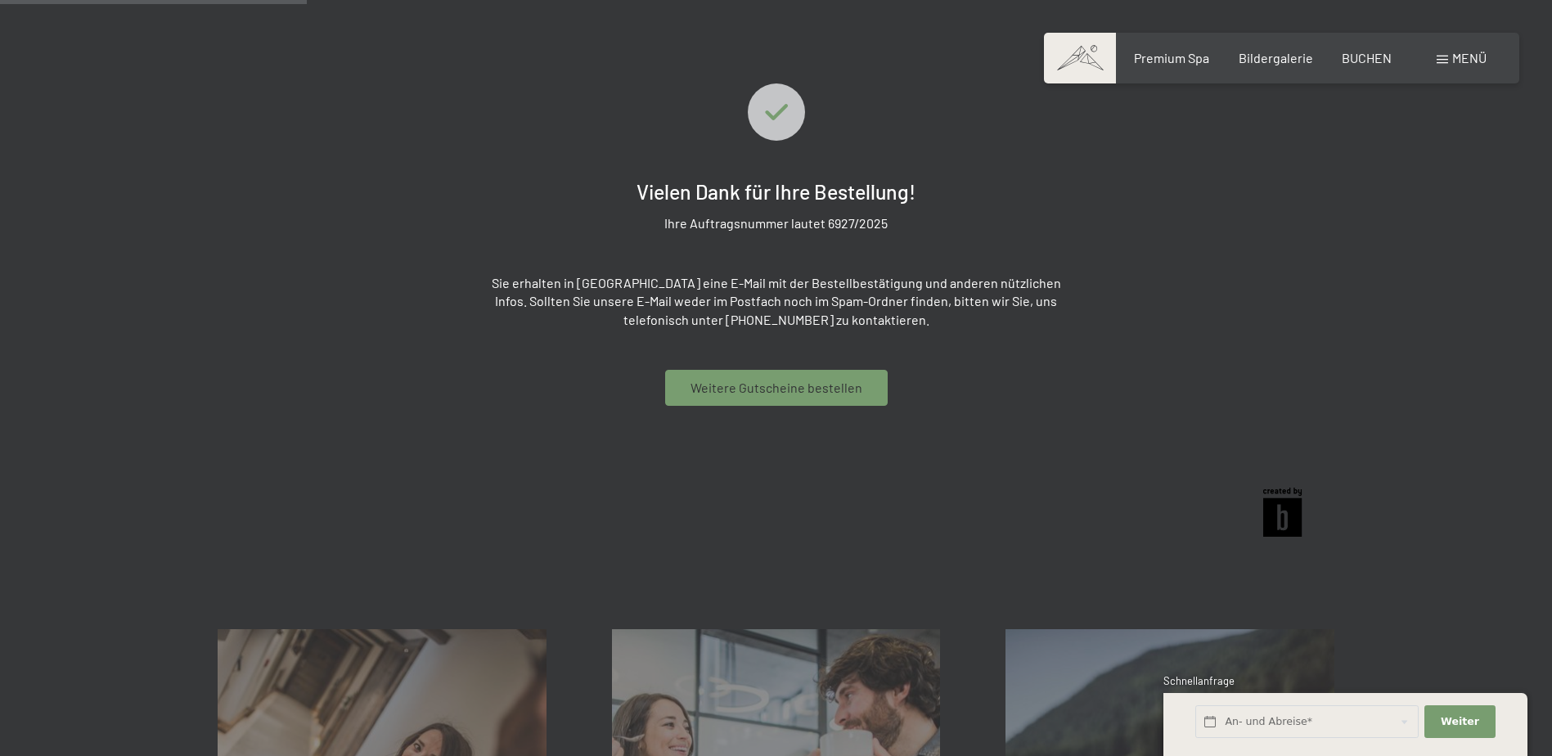
scroll to position [237, 0]
